Goal: Task Accomplishment & Management: Manage account settings

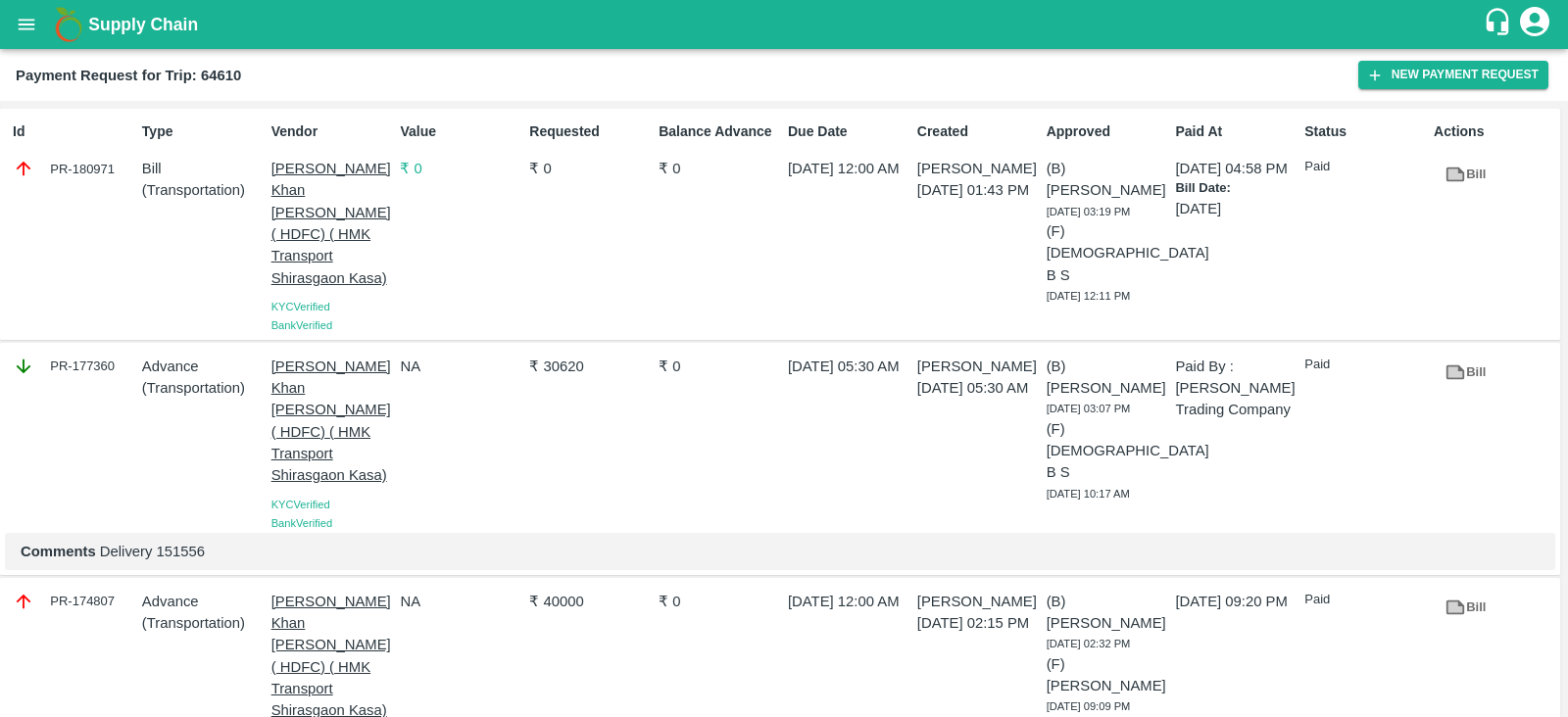
click at [33, 31] on icon "open drawer" at bounding box center [27, 25] width 22 height 22
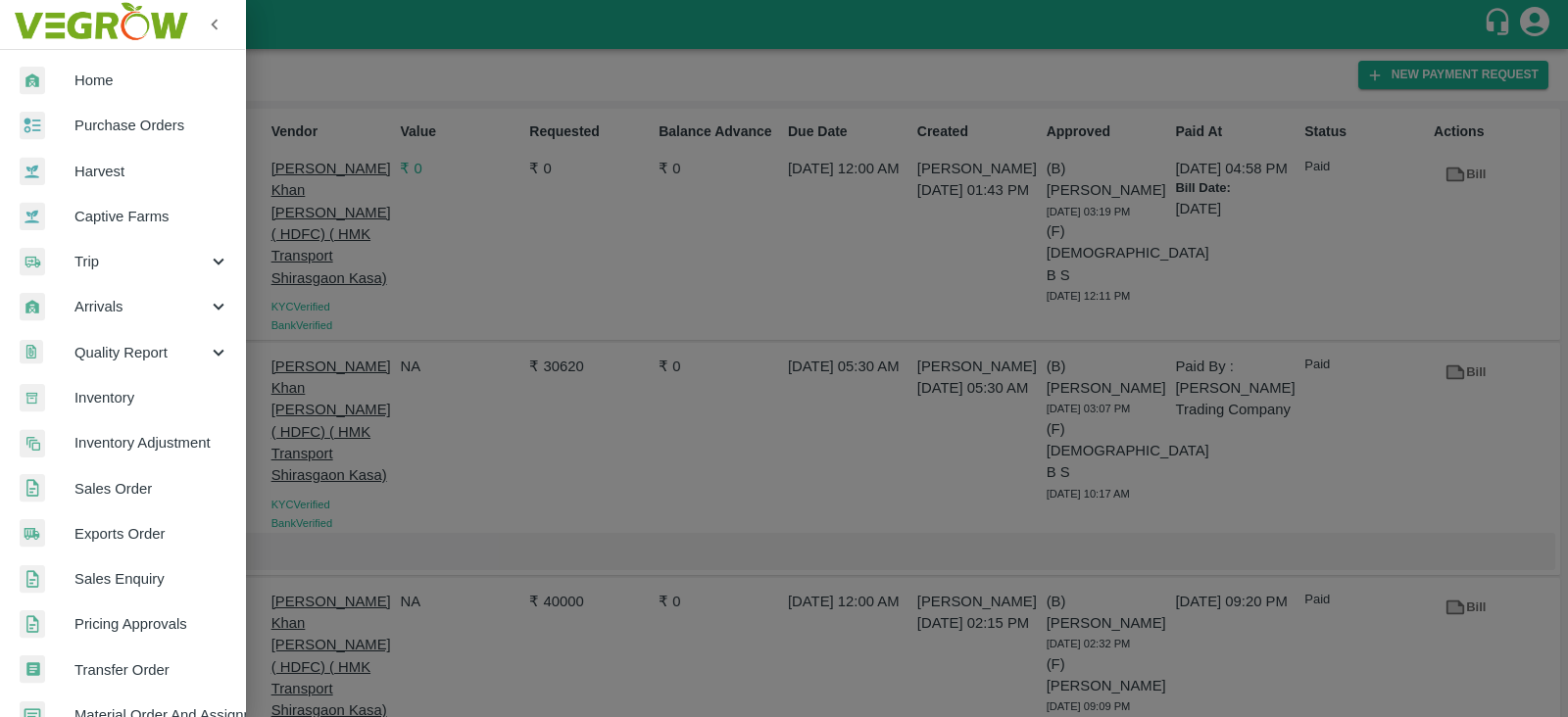
scroll to position [397, 0]
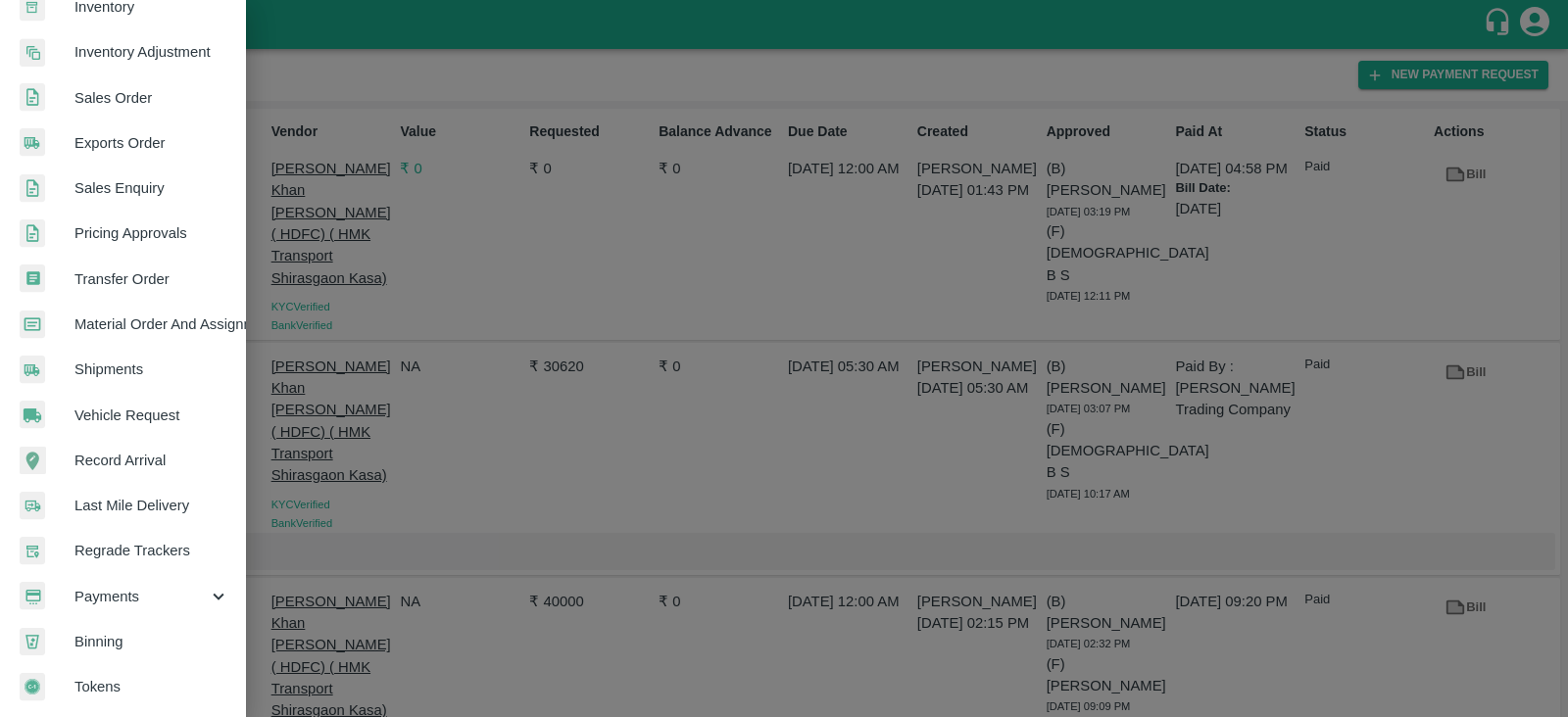
click at [133, 586] on span "Payments" at bounding box center [141, 597] width 133 height 22
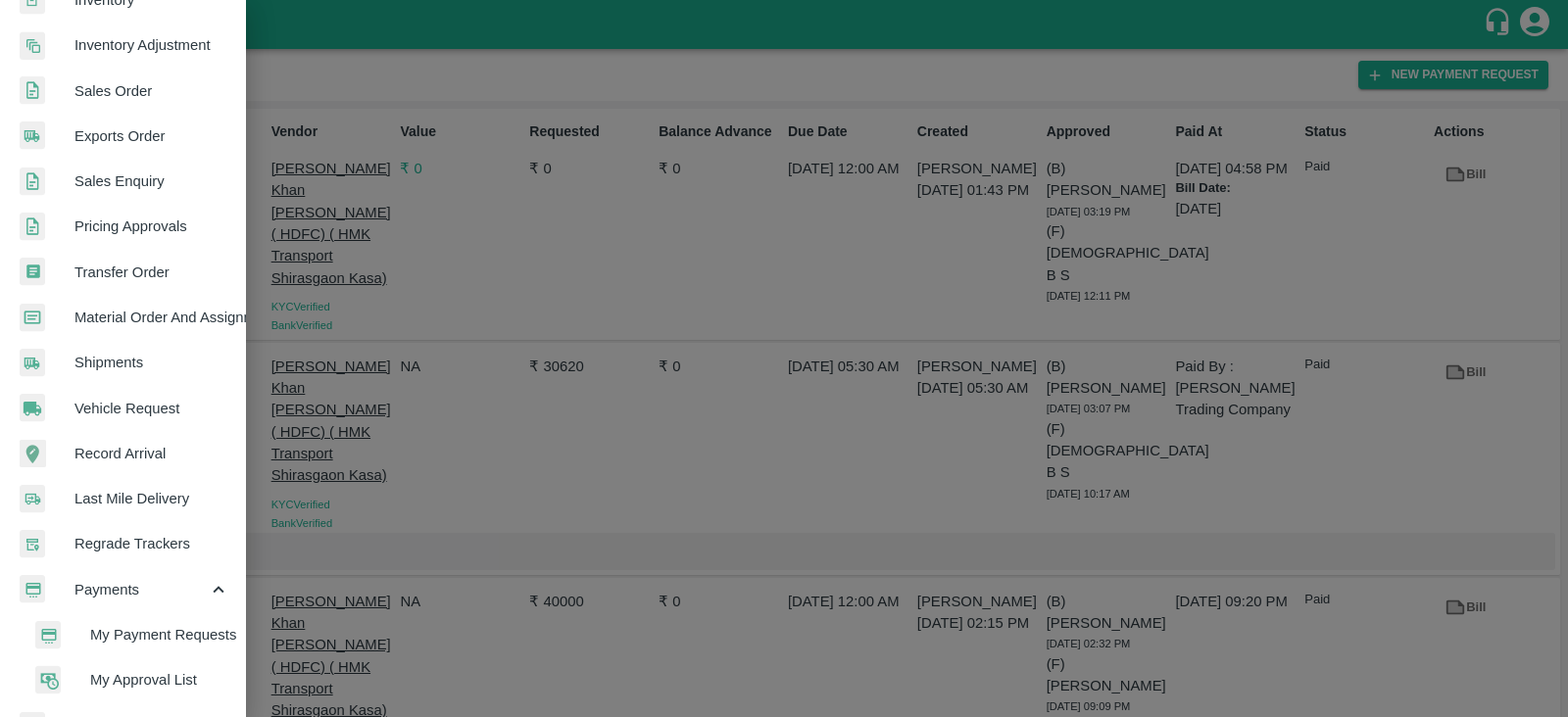
click at [128, 682] on span "My Approval List" at bounding box center [159, 681] width 139 height 22
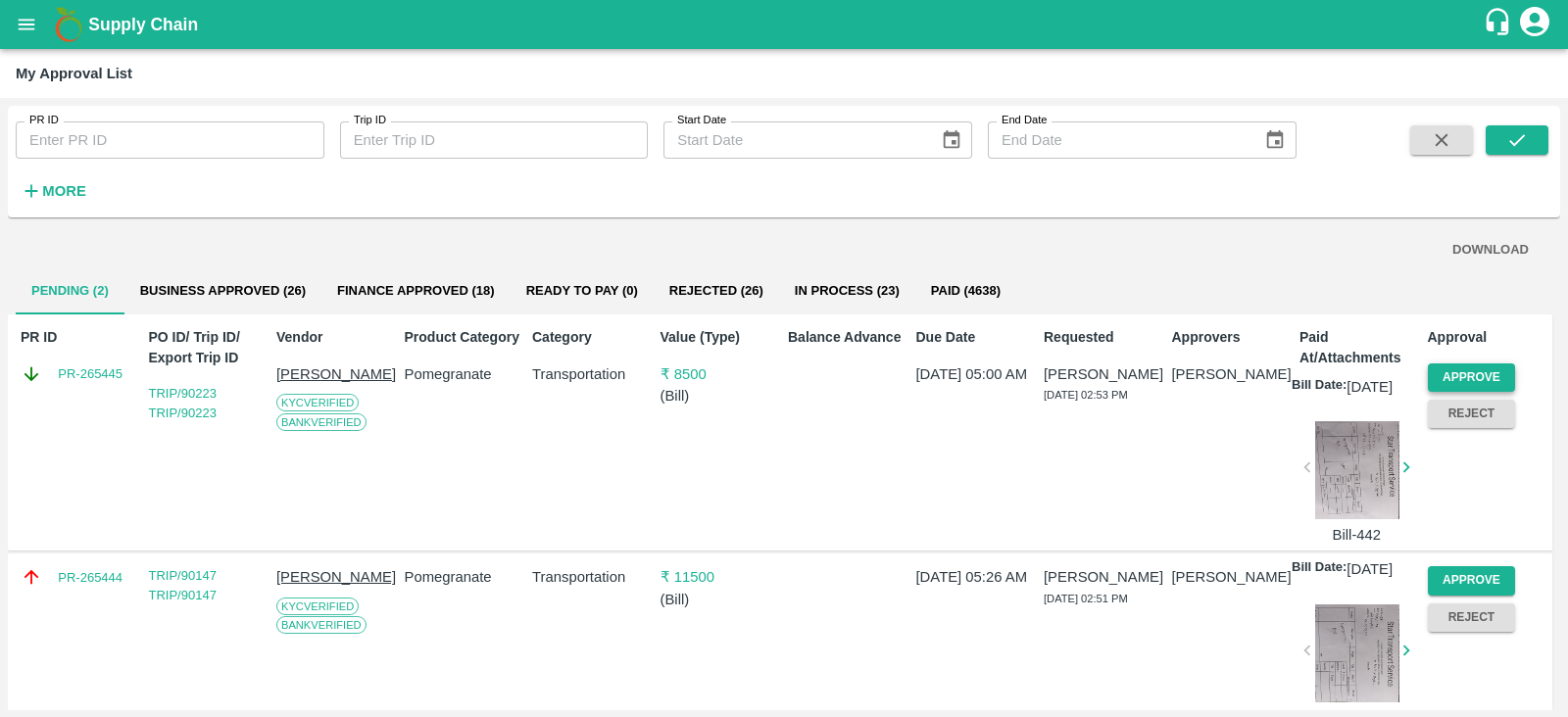
click at [1452, 375] on button "Approve" at bounding box center [1471, 378] width 88 height 29
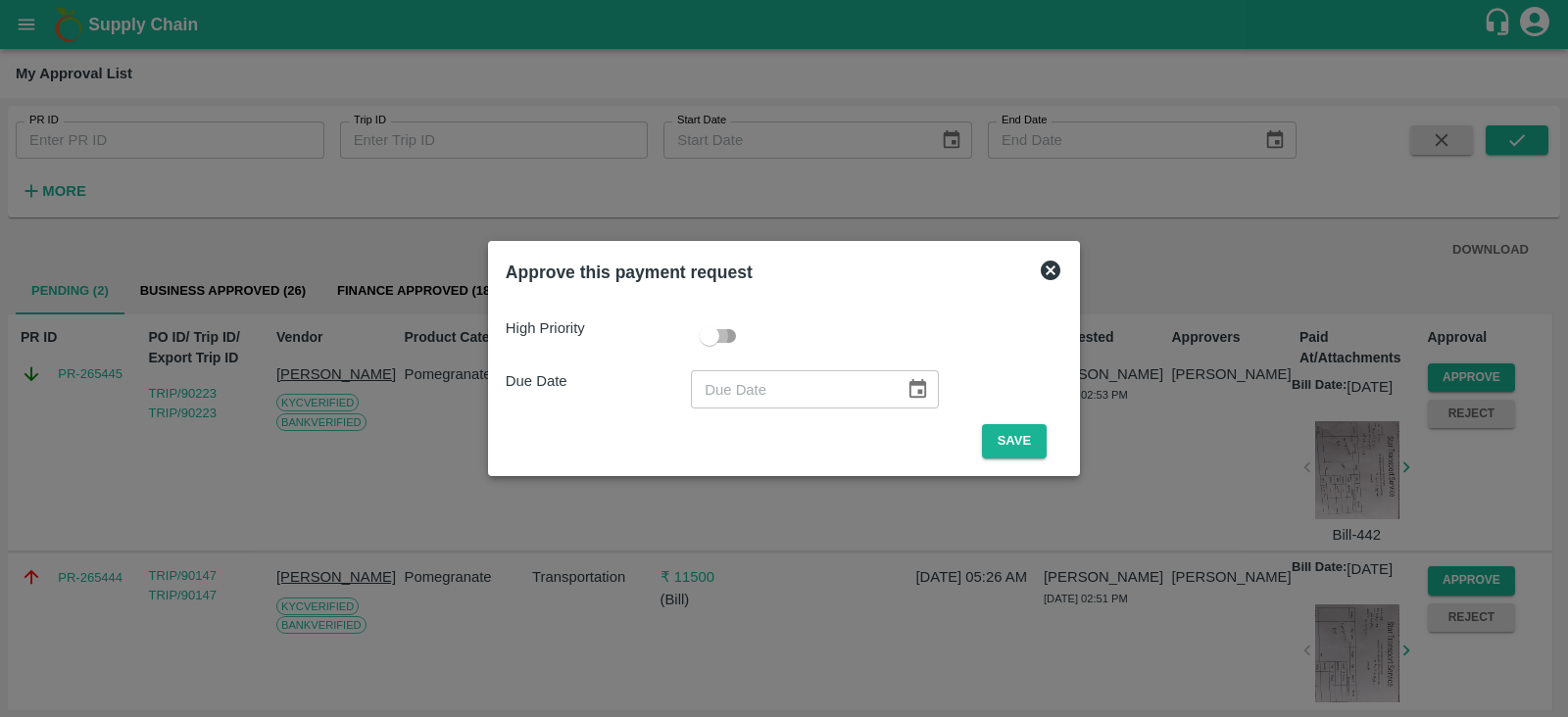
click at [724, 330] on input "checkbox" at bounding box center [709, 336] width 111 height 37
checkbox input "true"
click at [906, 391] on icon "Choose date" at bounding box center [917, 390] width 22 height 22
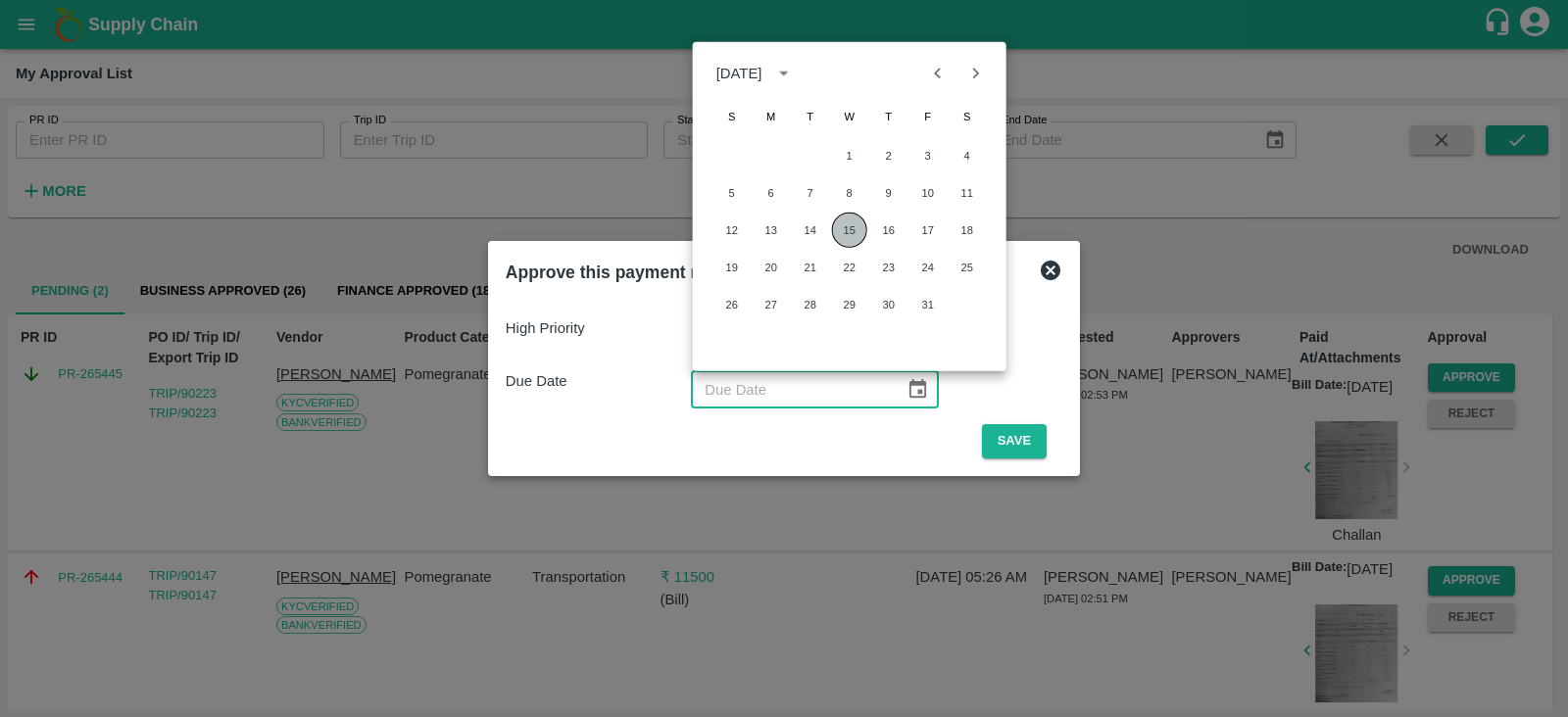
click at [854, 233] on button "15" at bounding box center [850, 231] width 36 height 36
type input "[DATE]"
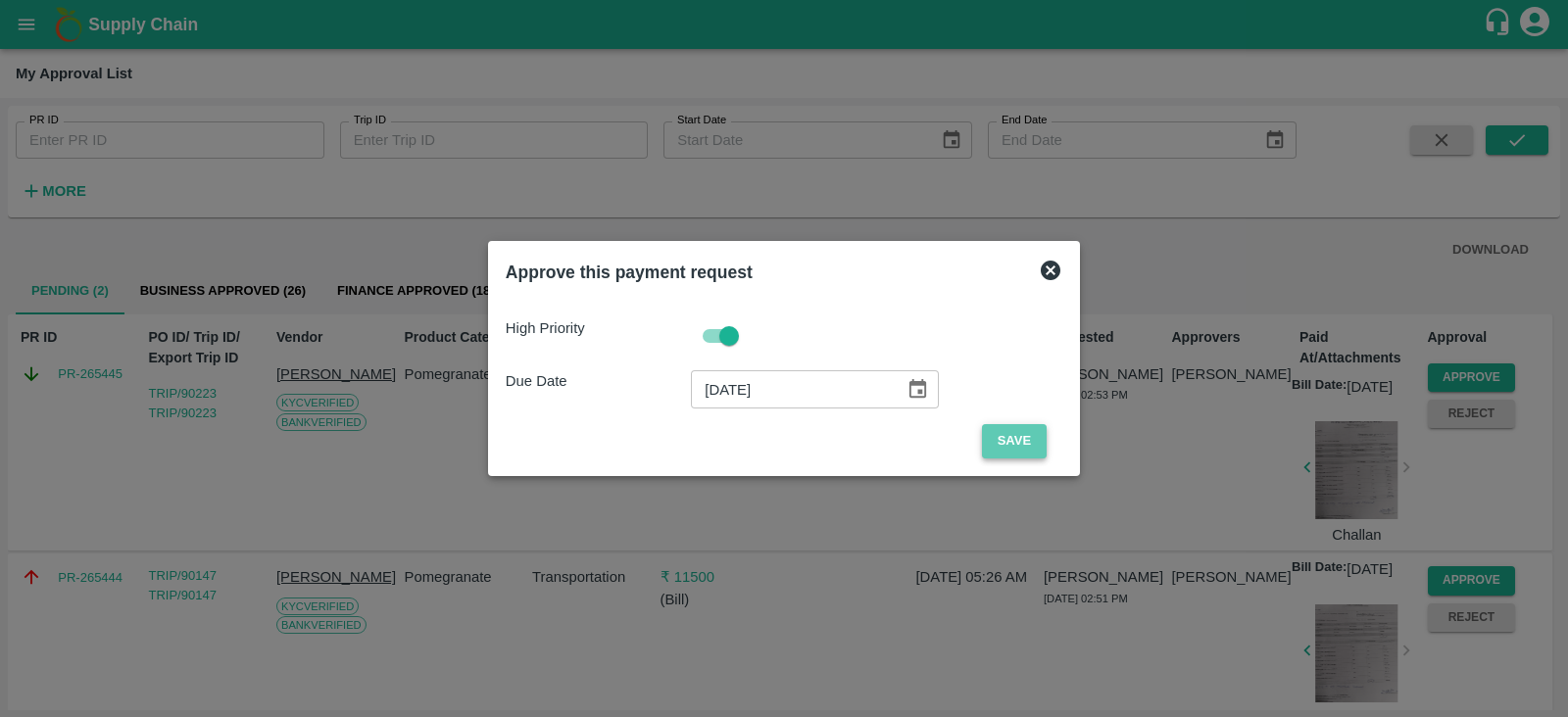
click at [999, 443] on button "Save" at bounding box center [1015, 441] width 65 height 35
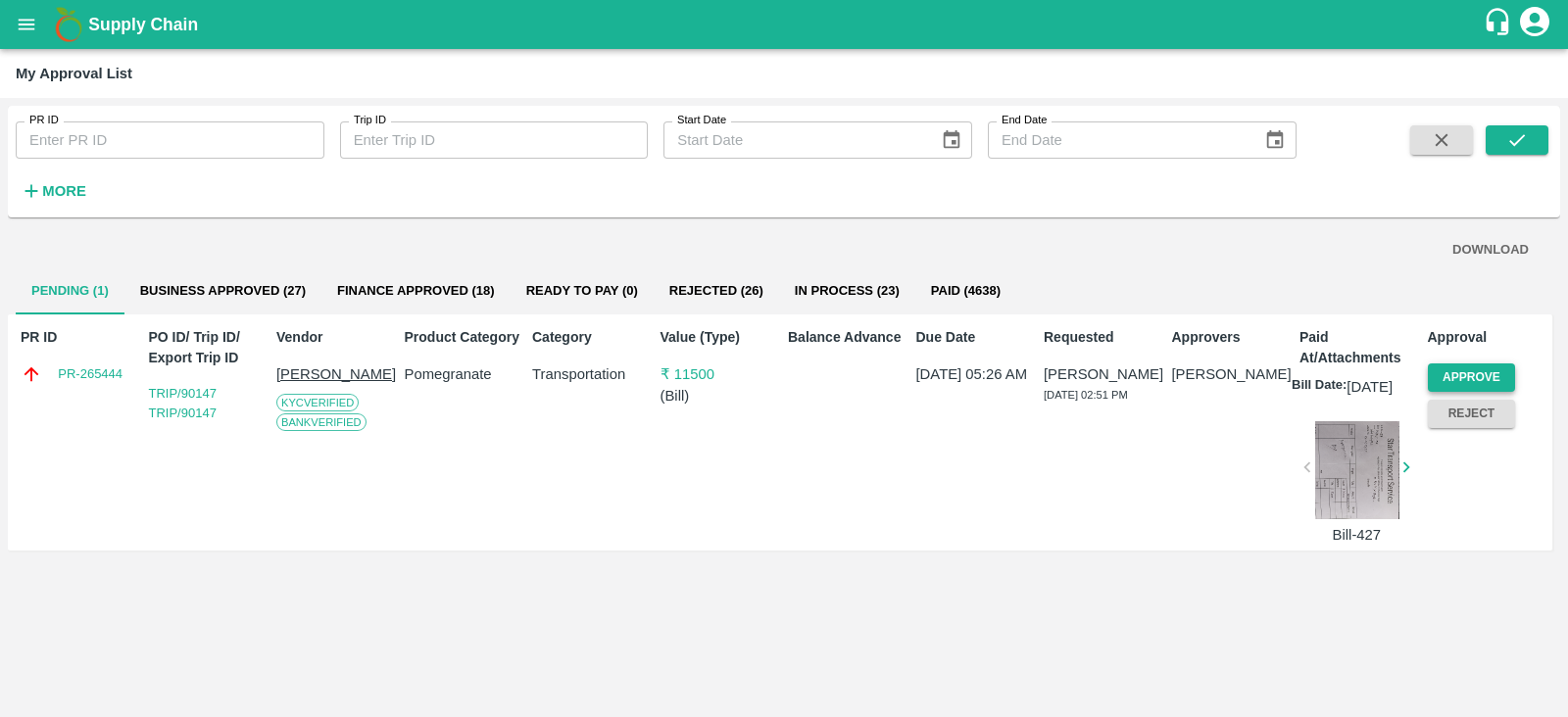
click at [1494, 380] on button "Approve" at bounding box center [1471, 378] width 88 height 29
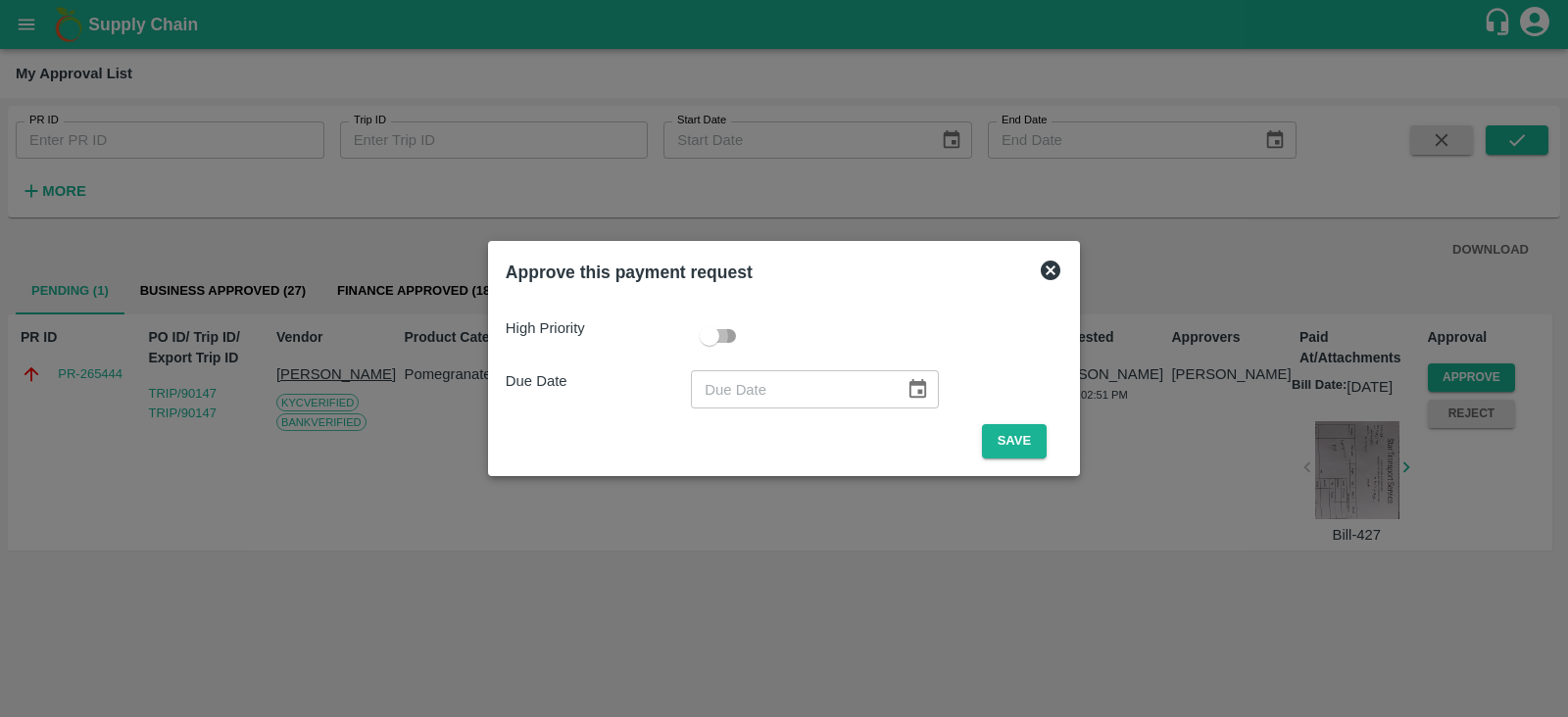
click at [715, 333] on input "checkbox" at bounding box center [709, 336] width 111 height 37
checkbox input "true"
click at [909, 390] on icon "Choose date" at bounding box center [917, 390] width 22 height 22
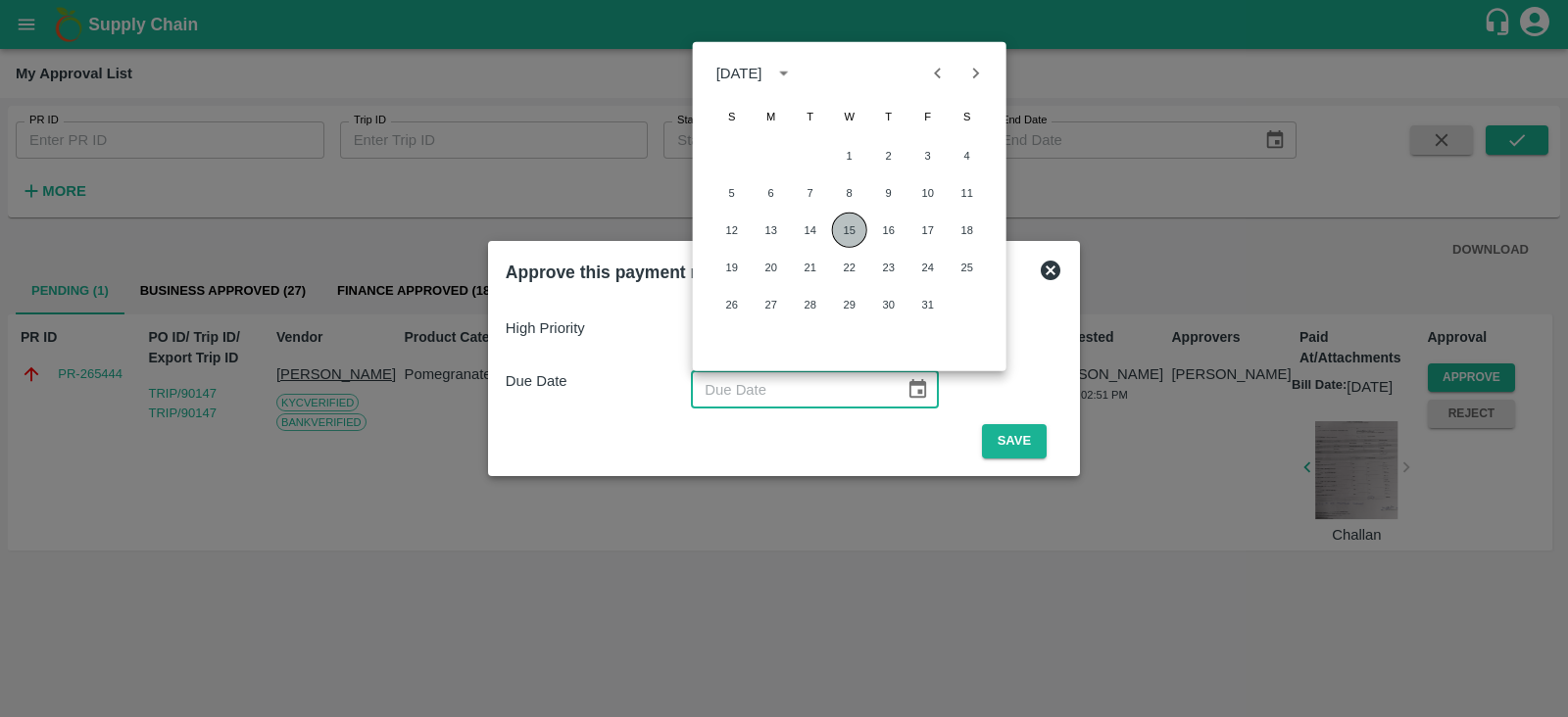
click at [840, 233] on button "15" at bounding box center [850, 231] width 36 height 36
type input "[DATE]"
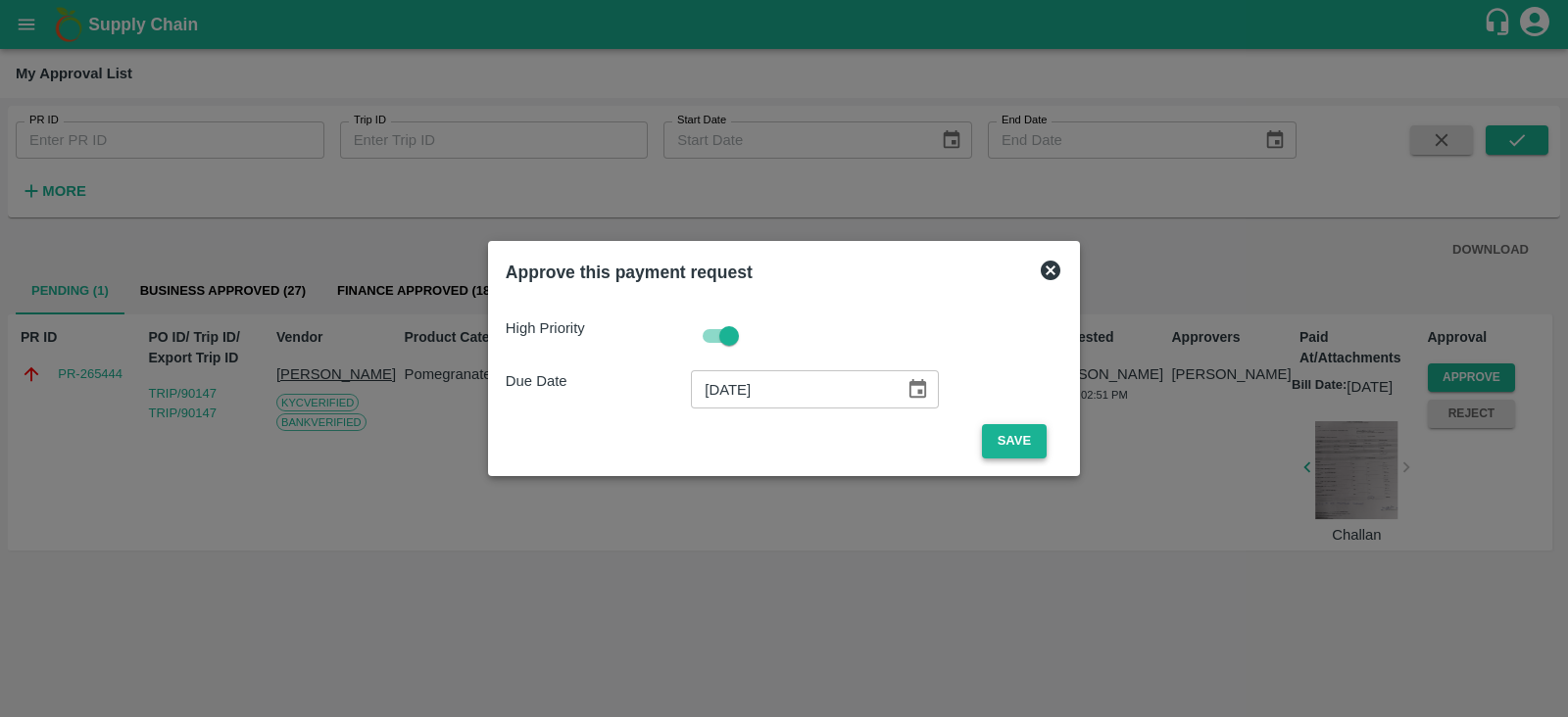
click at [993, 437] on button "Save" at bounding box center [1015, 441] width 65 height 35
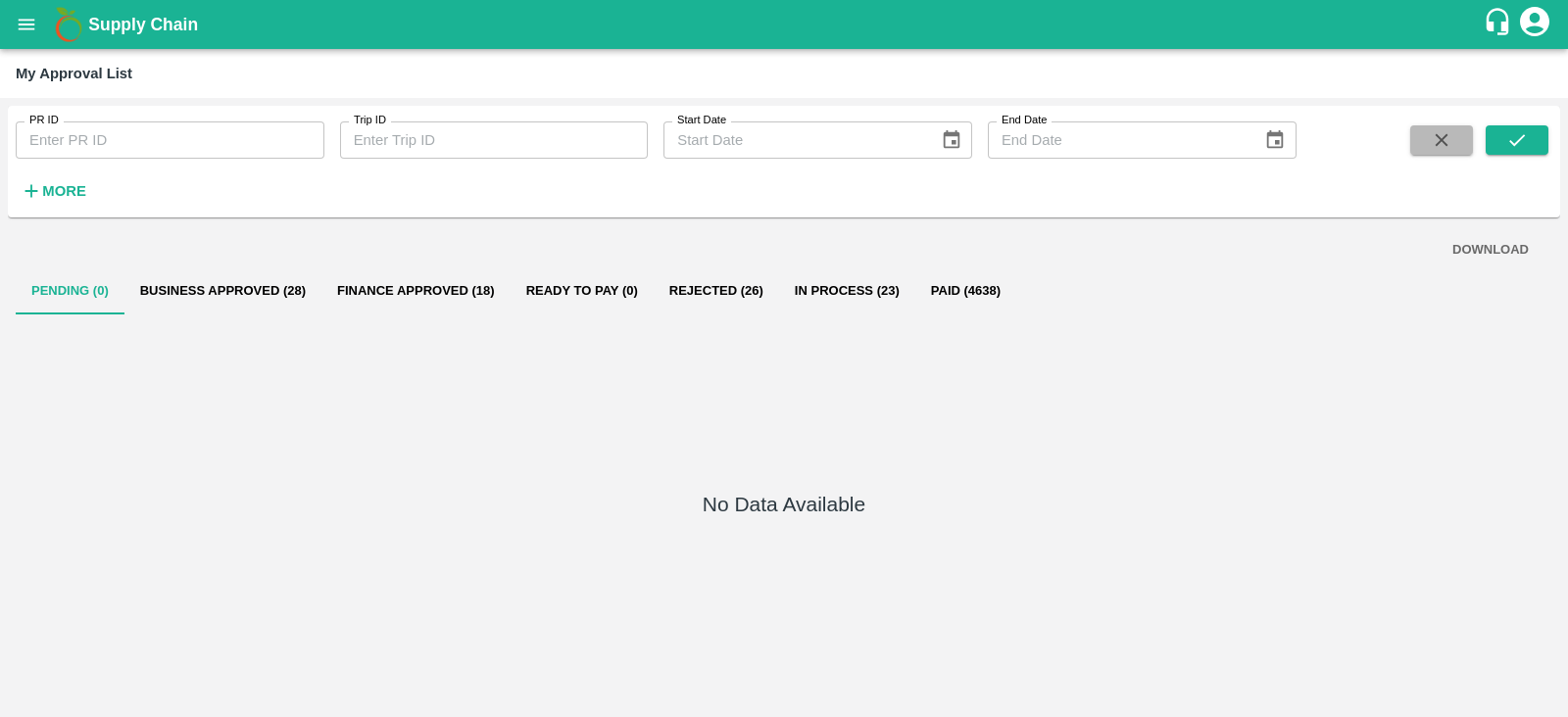
click at [1440, 133] on icon "button" at bounding box center [1442, 140] width 22 height 22
